Goal: Transaction & Acquisition: Purchase product/service

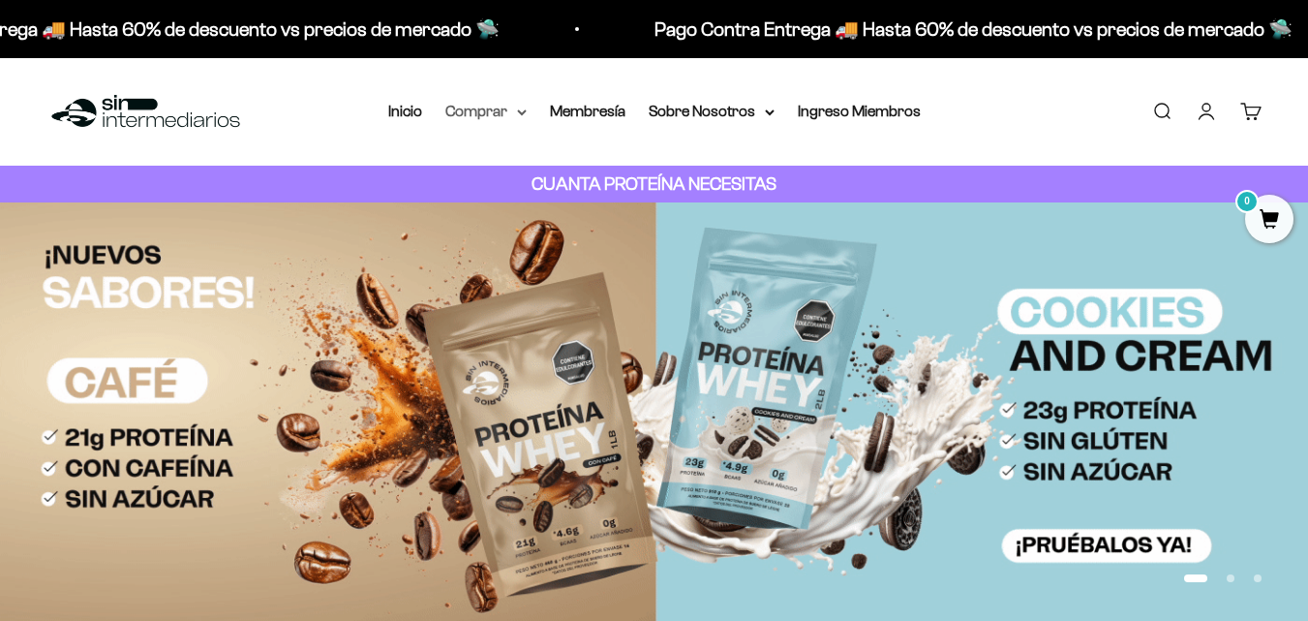
drag, startPoint x: 0, startPoint y: 0, endPoint x: 476, endPoint y: 113, distance: 489.7
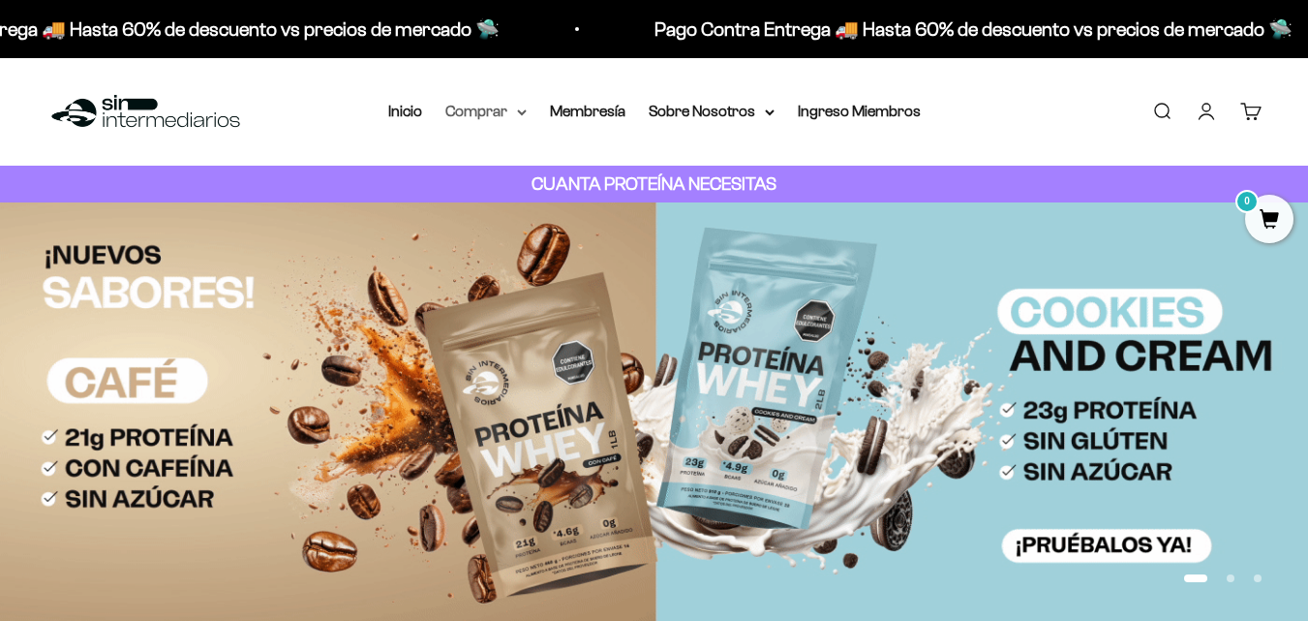
click at [476, 113] on summary "Comprar" at bounding box center [485, 111] width 81 height 25
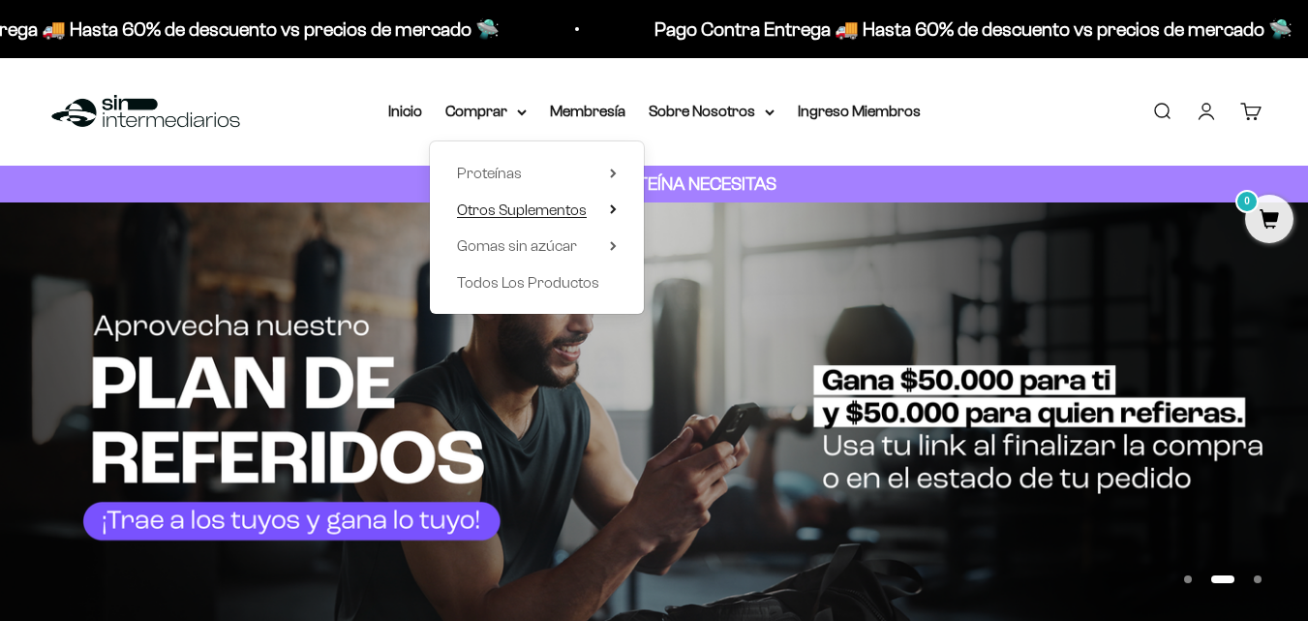
click at [543, 212] on span "Otros Suplementos" at bounding box center [522, 209] width 130 height 16
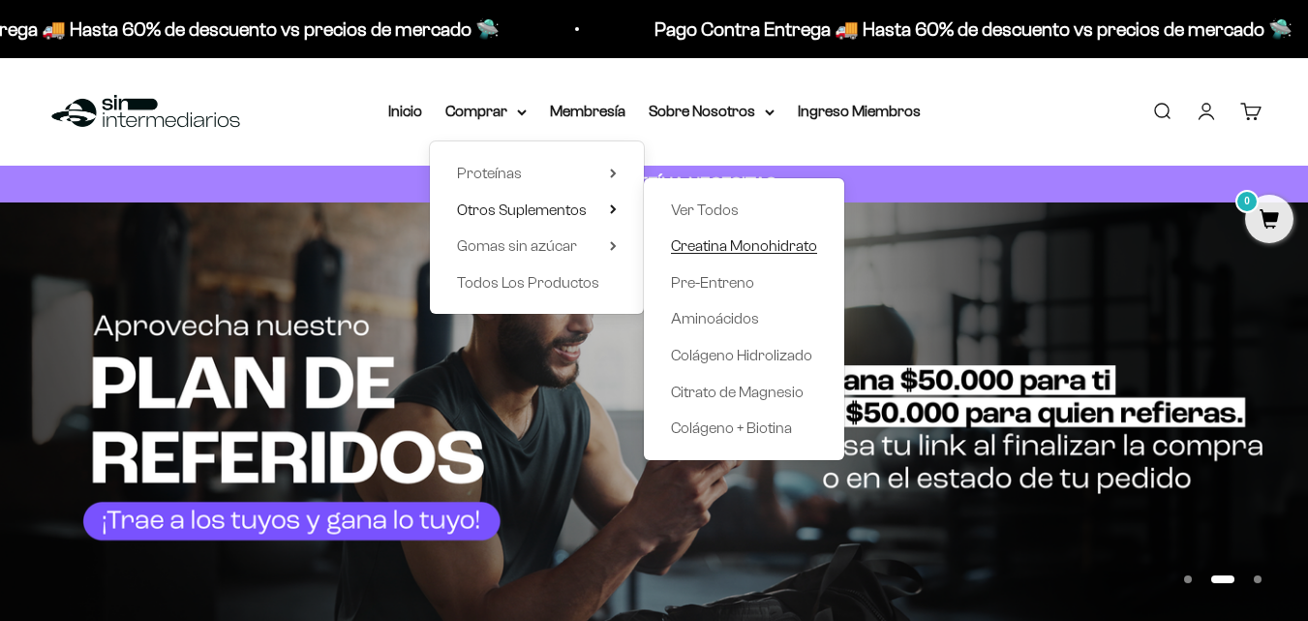
click at [698, 251] on span "Creatina Monohidrato" at bounding box center [744, 245] width 146 height 16
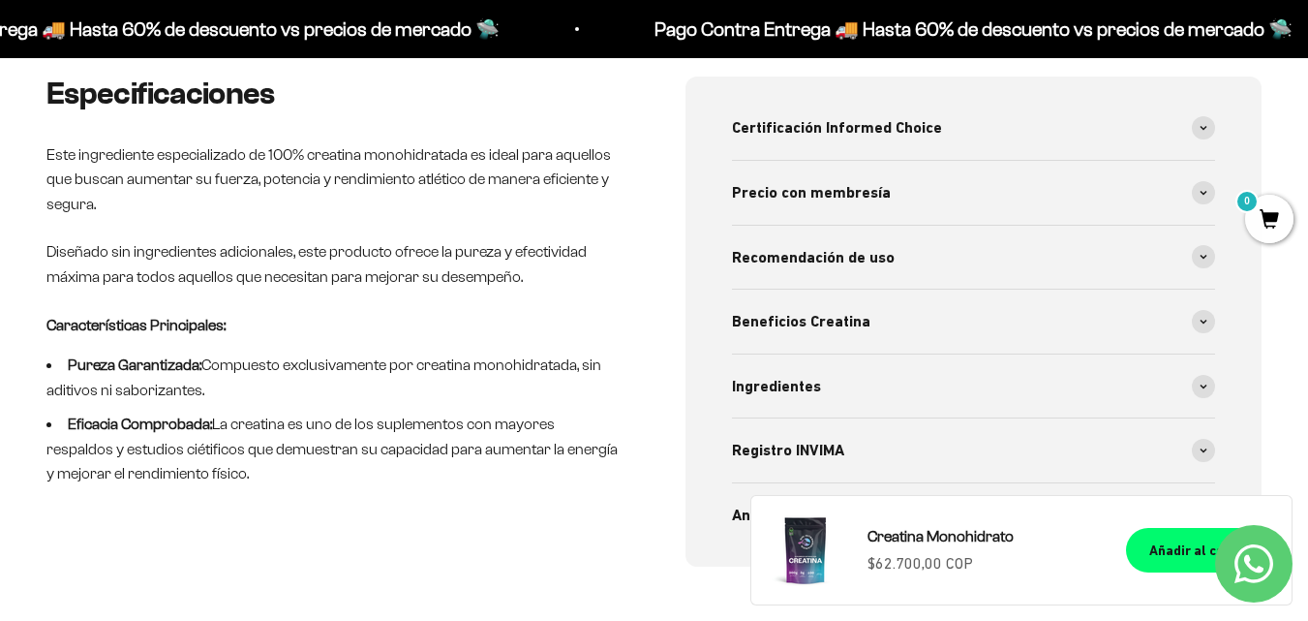
scroll to position [871, 0]
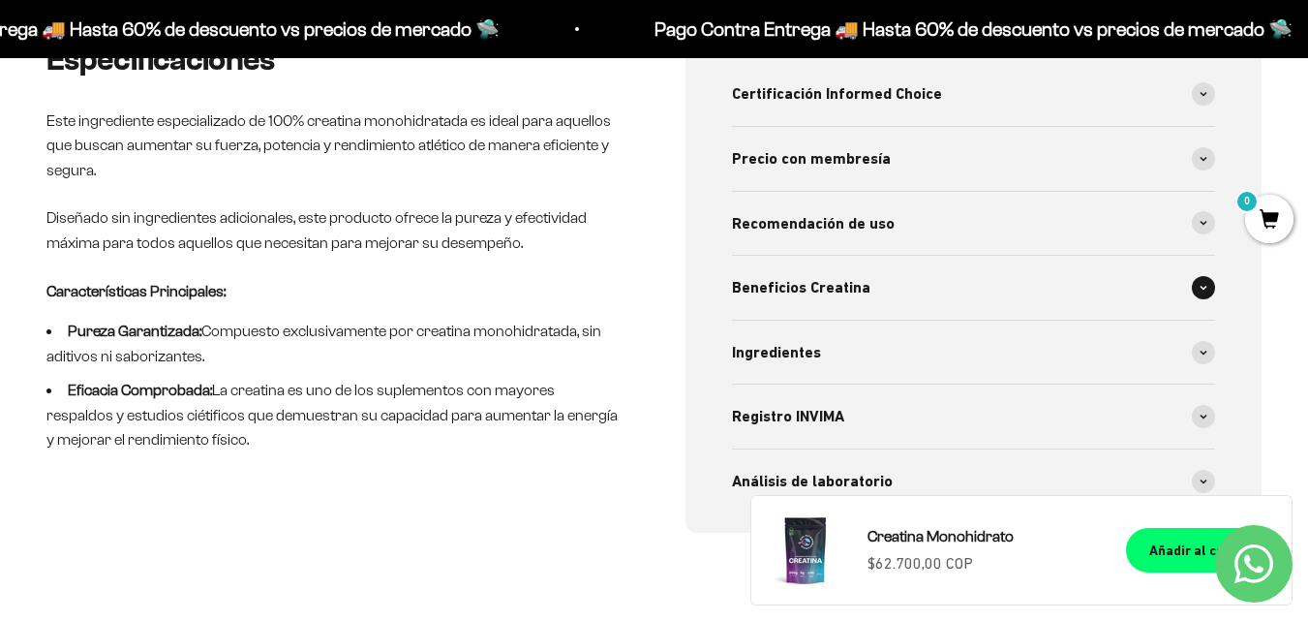
click at [832, 290] on span "Beneficios Creatina" at bounding box center [801, 287] width 138 height 25
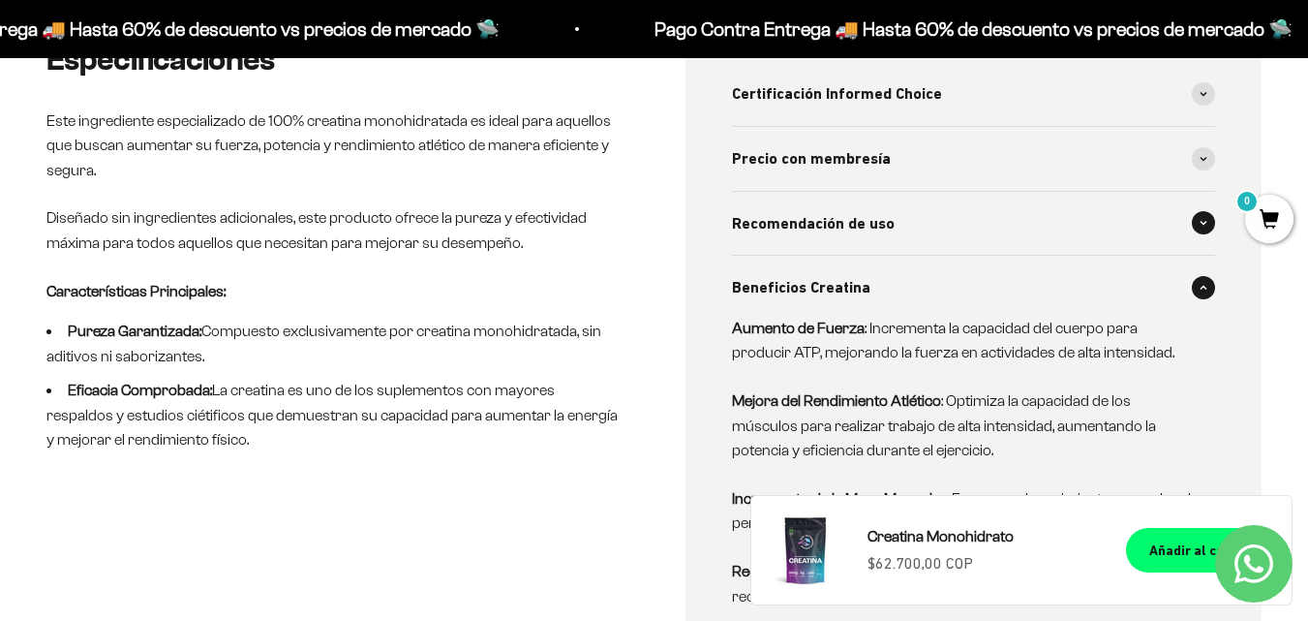
click at [884, 237] on div "Recomendación de uso" at bounding box center [974, 224] width 484 height 64
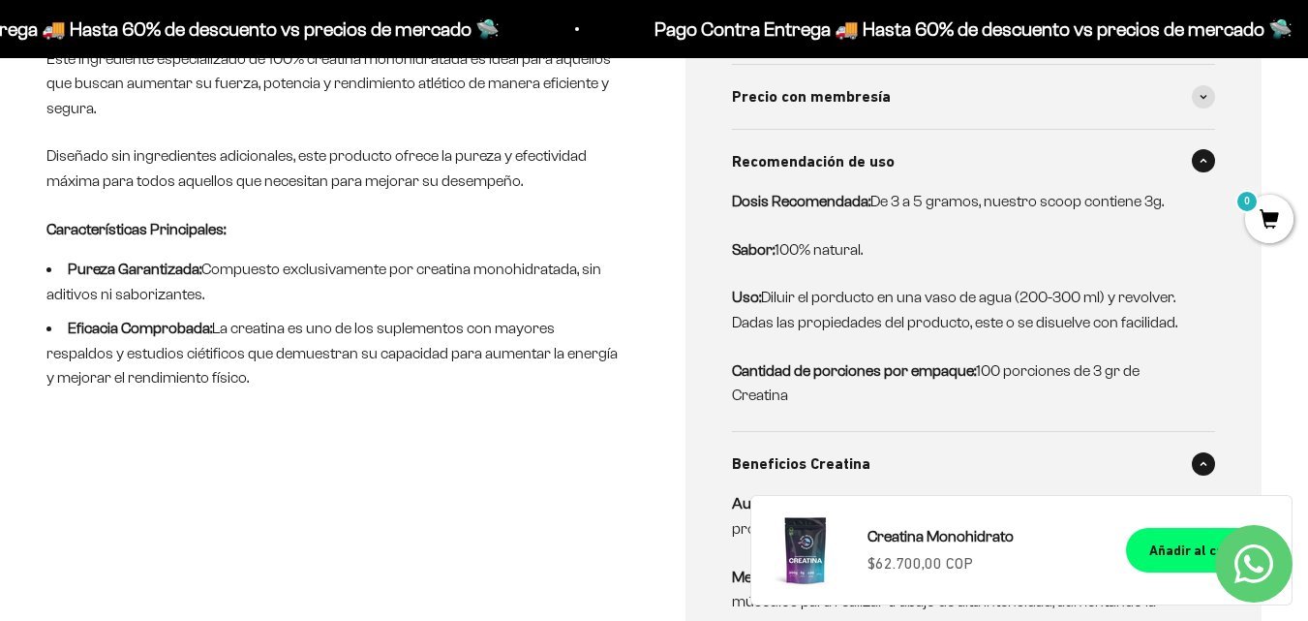
scroll to position [968, 0]
